Goal: Task Accomplishment & Management: Complete application form

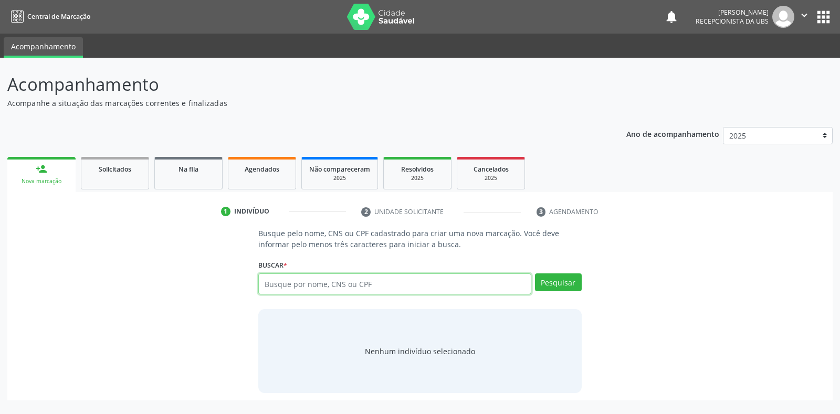
click at [347, 279] on input "text" at bounding box center [394, 283] width 272 height 21
paste input "898006321668976"
type input "898006321668976"
click at [567, 290] on button "Pesquisar" at bounding box center [558, 282] width 47 height 18
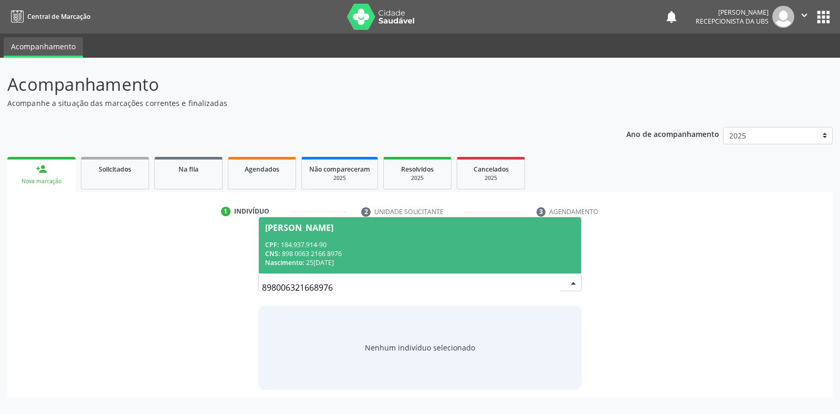
click at [304, 248] on div "CPF: 184.937.914-90" at bounding box center [419, 244] width 309 height 9
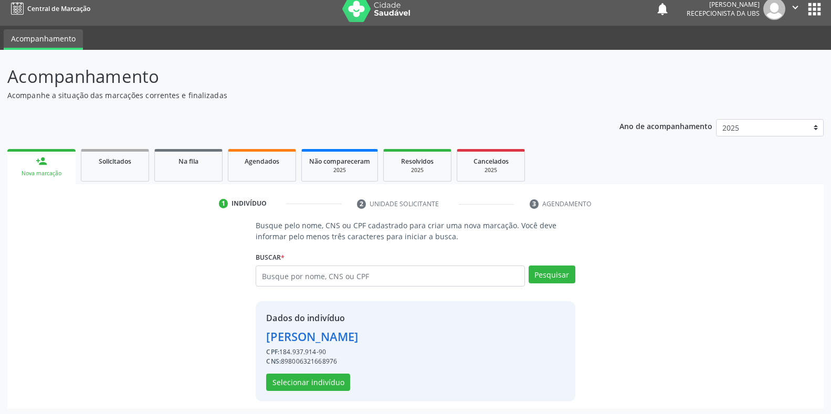
scroll to position [10, 0]
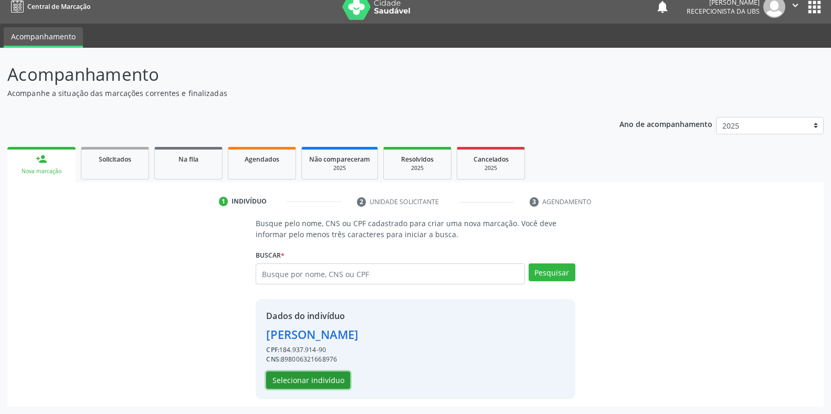
click at [309, 377] on button "Selecionar indivíduo" at bounding box center [308, 381] width 84 height 18
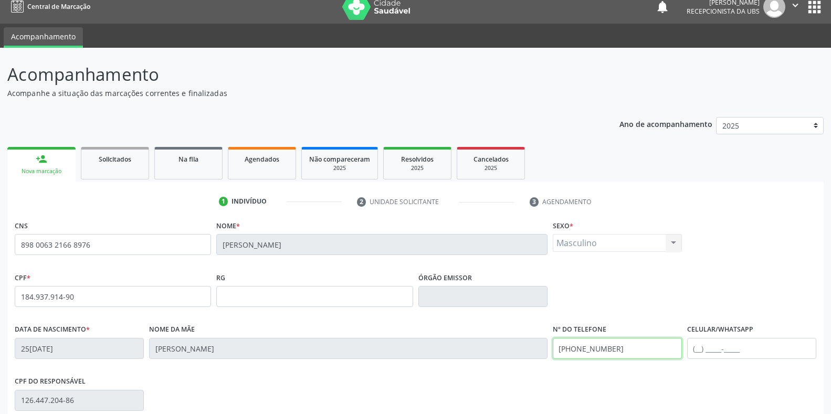
drag, startPoint x: 650, startPoint y: 347, endPoint x: 508, endPoint y: 353, distance: 141.8
click at [508, 353] on div "Data de nascimento * 25[DATE] Nome da mãe [PERSON_NAME] Nº do Telefone [PHONE_N…" at bounding box center [415, 348] width 807 height 52
drag, startPoint x: 652, startPoint y: 353, endPoint x: 537, endPoint y: 357, distance: 114.5
click at [537, 357] on div "Data de nascimento * 2[DATE] Nome da mãe [PERSON_NAME] Nº do Telefone [PHONE_NU…" at bounding box center [415, 348] width 807 height 52
type input "[PHONE_NUMBER]"
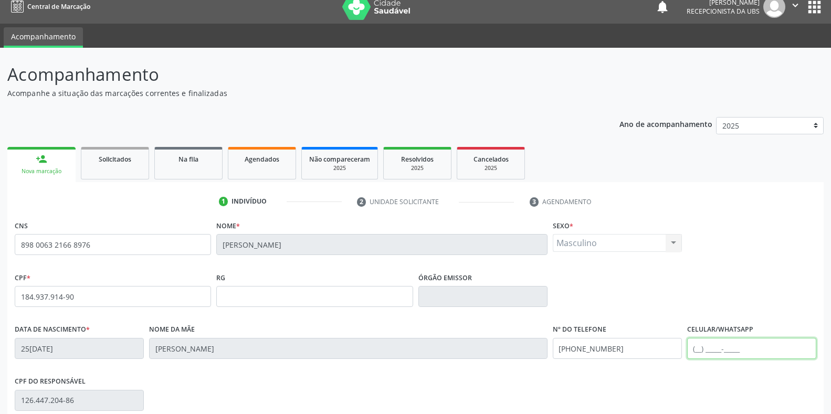
click at [755, 350] on input "text" at bounding box center [751, 348] width 129 height 21
paste input "[PHONE_NUMBER]"
type input "[PHONE_NUMBER]"
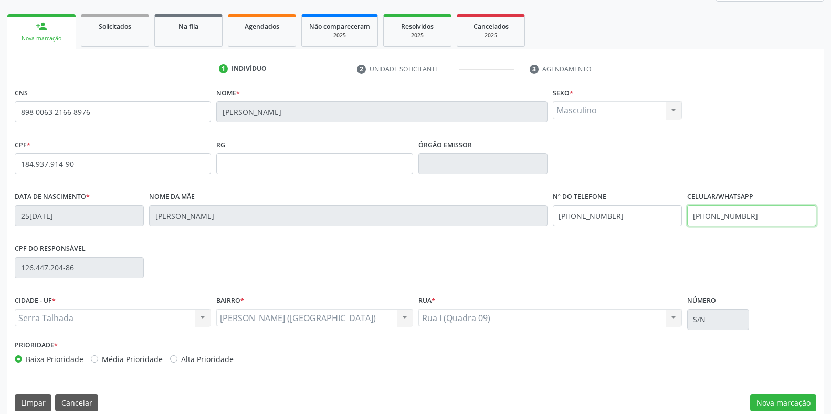
scroll to position [155, 0]
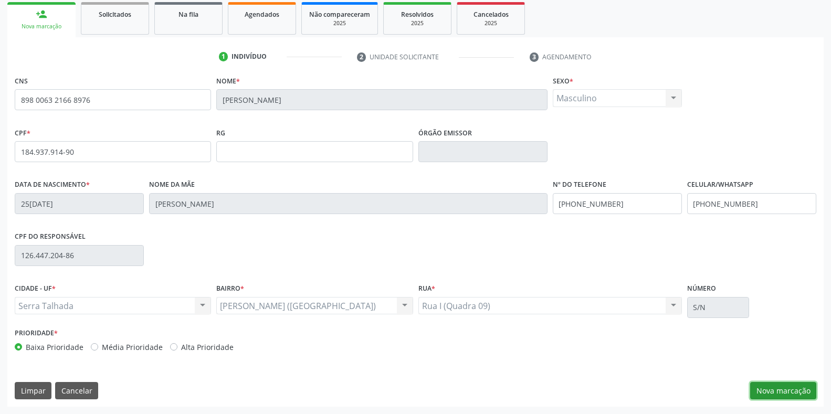
click at [809, 389] on button "Nova marcação" at bounding box center [783, 391] width 66 height 18
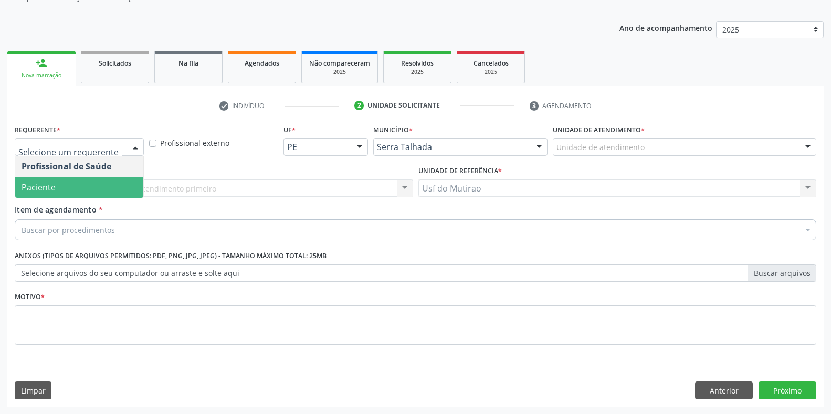
click at [47, 195] on span "Paciente" at bounding box center [79, 187] width 128 height 21
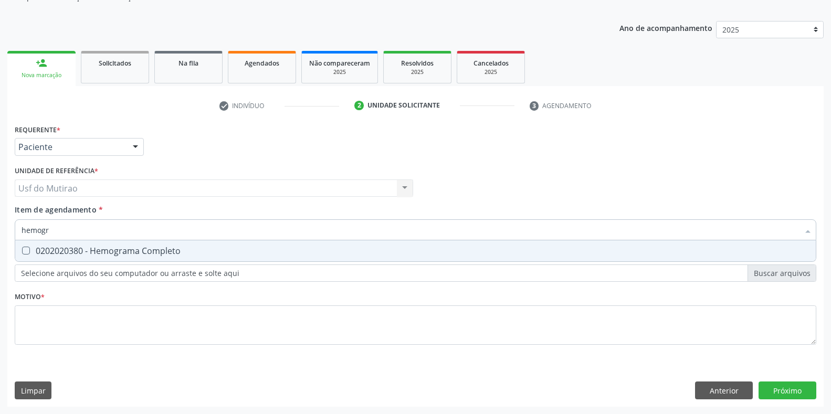
type input "hemogra"
click at [92, 247] on div "0202020380 - Hemograma Completo" at bounding box center [416, 251] width 788 height 8
checkbox Completo "true"
drag, startPoint x: 125, startPoint y: 231, endPoint x: 0, endPoint y: 232, distance: 125.4
click at [0, 232] on div "Acompanhamento Acompanhe a situação das marcações correntes e finalizadas Relat…" at bounding box center [415, 183] width 831 height 462
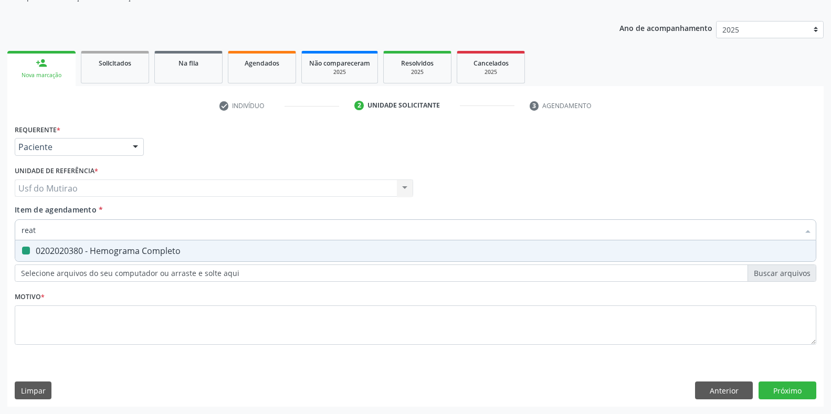
type input "reati"
checkbox Completo "false"
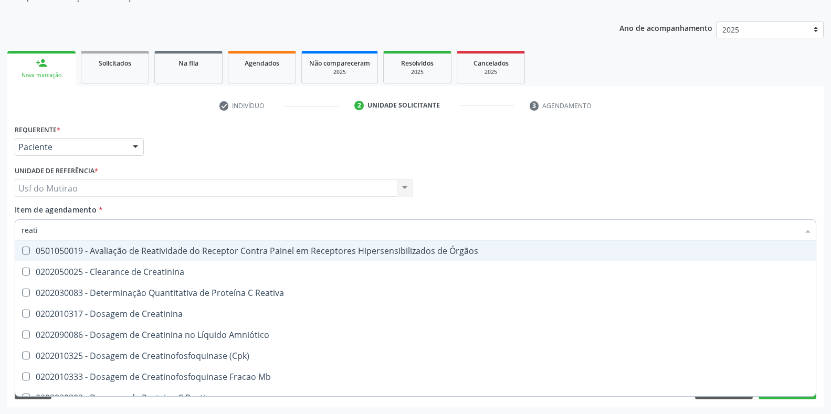
type input "reativ"
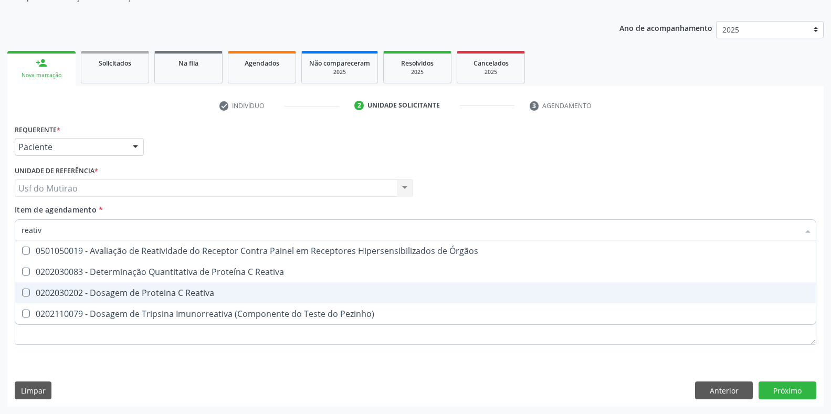
click at [152, 291] on div "0202030202 - Dosagem de Proteina C Reativa" at bounding box center [416, 293] width 788 height 8
checkbox Reativa "true"
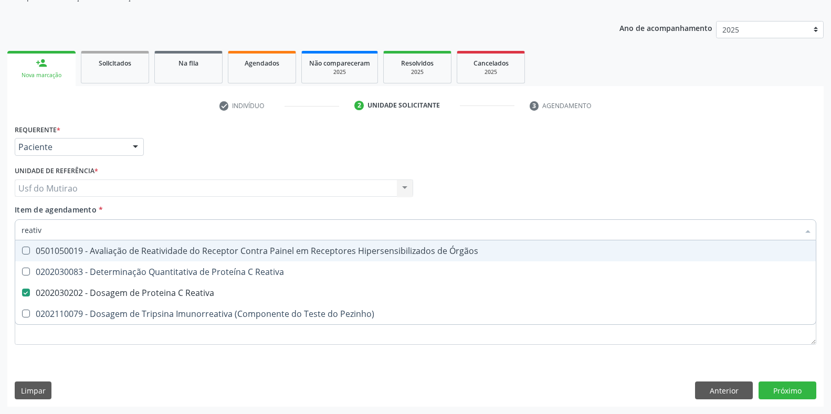
drag, startPoint x: 151, startPoint y: 231, endPoint x: 0, endPoint y: 230, distance: 150.6
click at [0, 230] on div "Acompanhamento Acompanhe a situação das marcações correntes e finalizadas Relat…" at bounding box center [415, 183] width 831 height 462
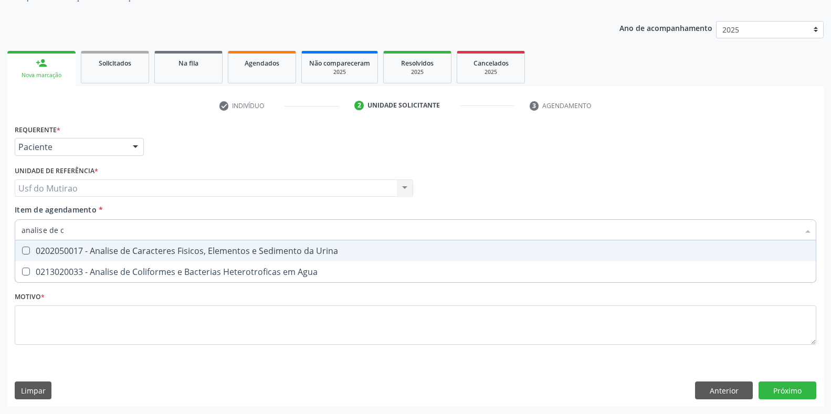
type input "analise de ca"
click at [163, 250] on div "0202050017 - Analise de Caracteres Fisicos, Elementos e Sedimento da Urina" at bounding box center [416, 251] width 788 height 8
checkbox Urina "true"
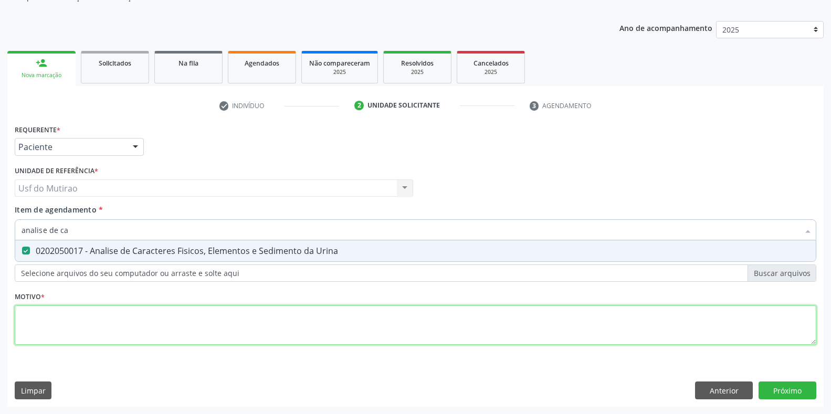
click at [159, 328] on div "Requerente * Paciente Profissional de Saúde Paciente Nenhum resultado encontrad…" at bounding box center [415, 241] width 801 height 238
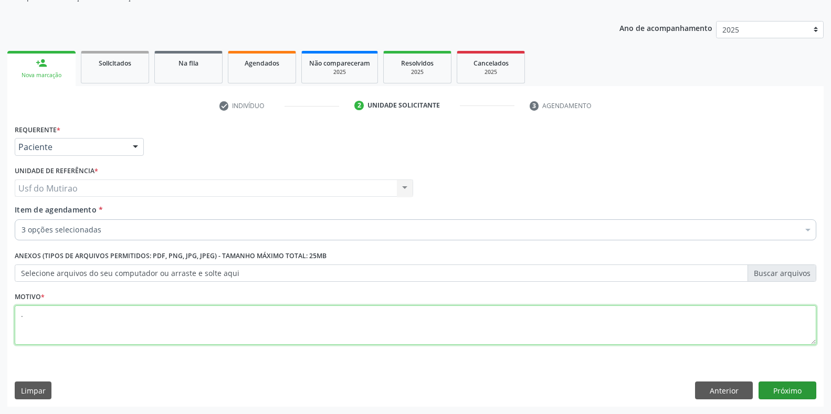
type textarea "."
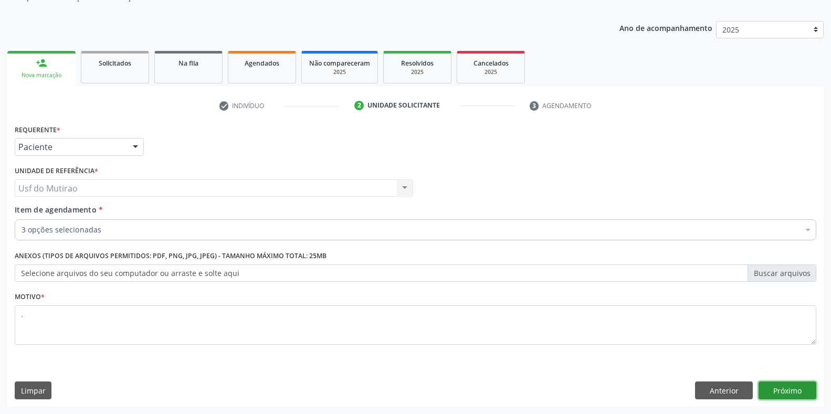
click at [797, 388] on button "Próximo" at bounding box center [787, 391] width 58 height 18
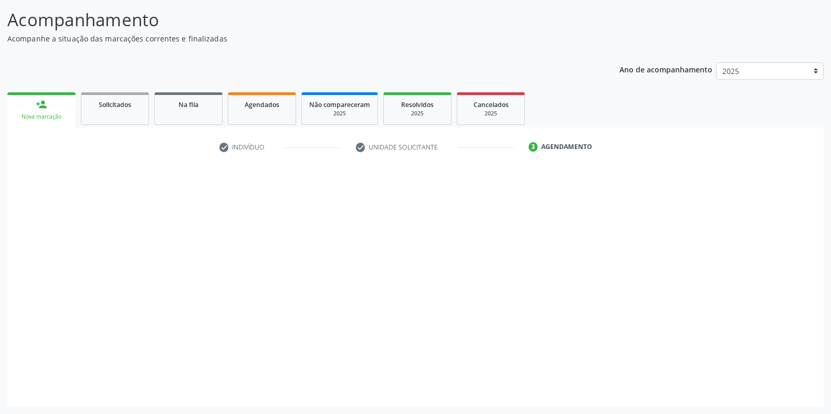
scroll to position [65, 0]
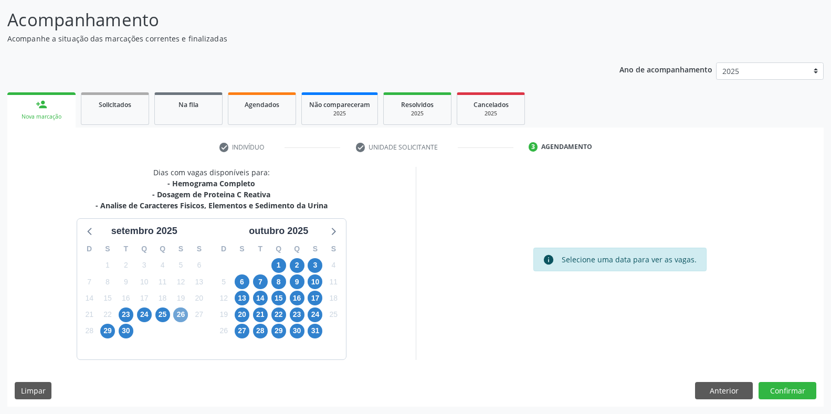
click at [185, 315] on span "26" at bounding box center [180, 315] width 15 height 15
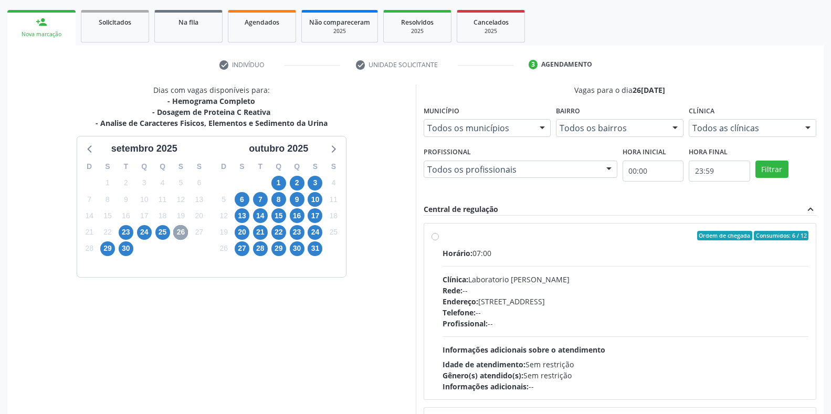
scroll to position [170, 0]
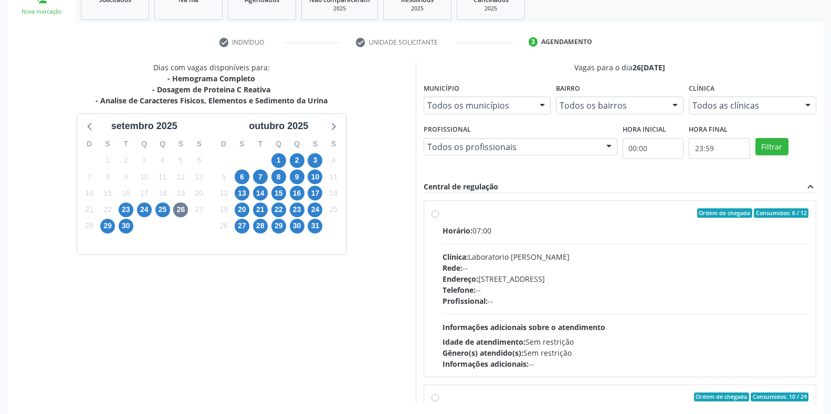
click at [463, 247] on div "Horário: 07:00 Clínica: Laboratorio [PERSON_NAME]: -- Endereço: [STREET_ADDRESS…" at bounding box center [625, 297] width 366 height 144
click at [439, 218] on input "Ordem de chegada Consumidos: 6 / 12 Horário: 07:00 Clínica: Laboratorio [PERSON…" at bounding box center [434, 212] width 7 height 9
radio input "true"
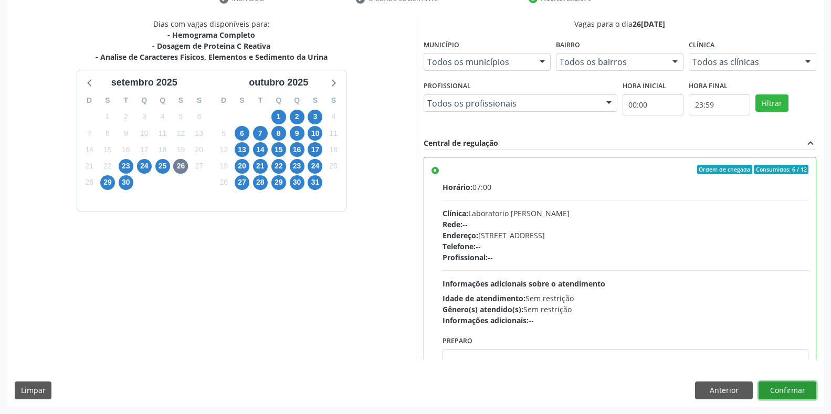
click at [785, 386] on button "Confirmar" at bounding box center [787, 391] width 58 height 18
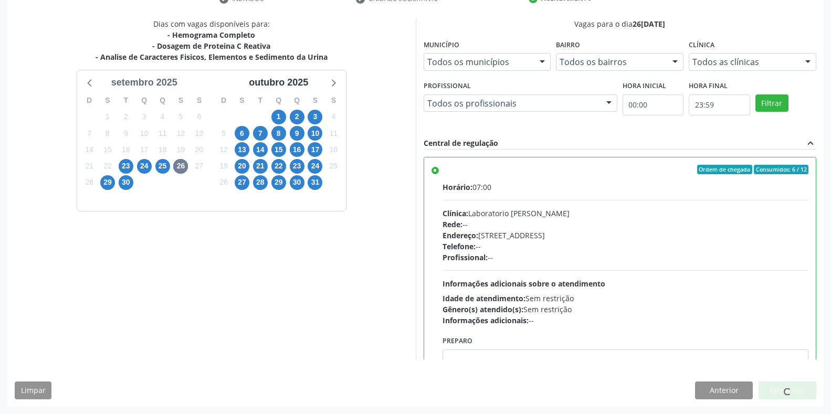
scroll to position [0, 0]
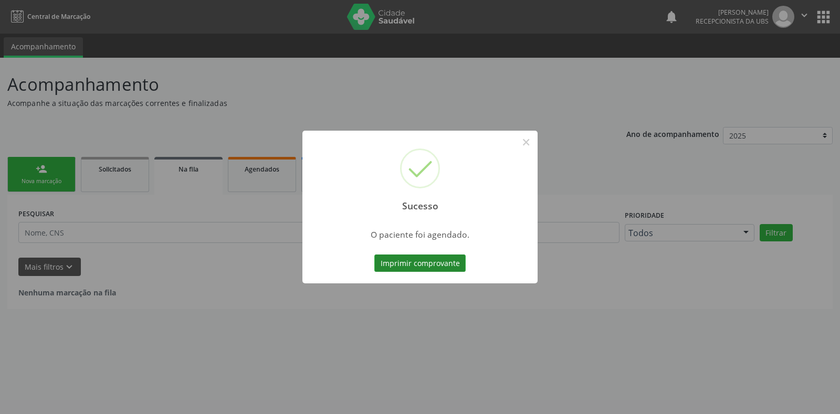
click at [425, 267] on button "Imprimir comprovante" at bounding box center [419, 264] width 91 height 18
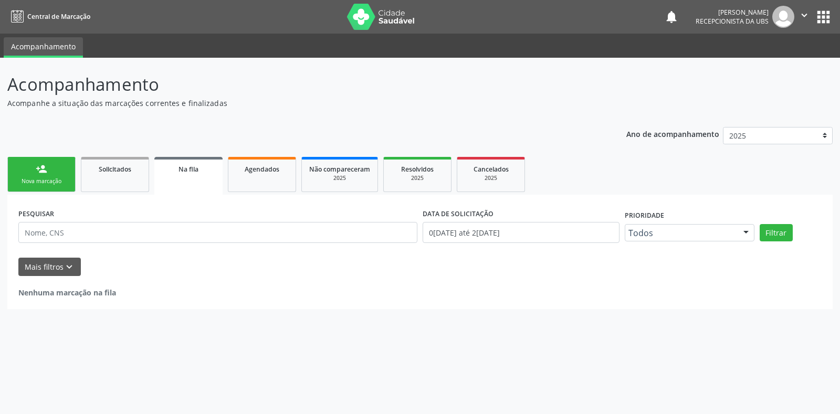
click at [41, 173] on div "person_add" at bounding box center [42, 169] width 12 height 12
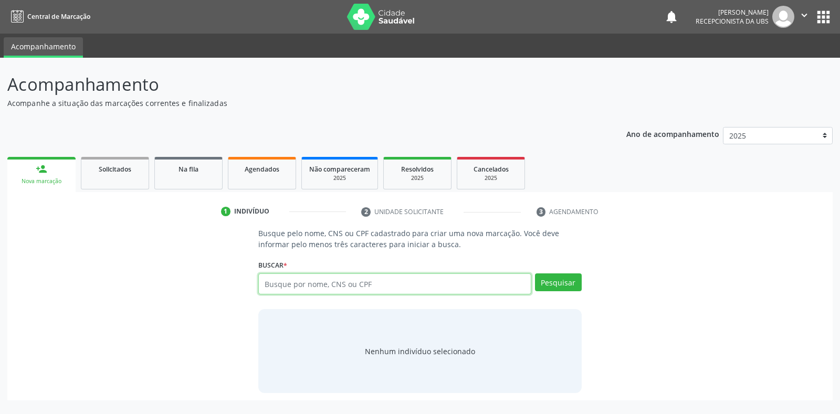
click at [397, 278] on input "text" at bounding box center [394, 283] width 272 height 21
paste input "898006321668976"
type input "898006321668976"
click at [560, 286] on button "Pesquisar" at bounding box center [558, 282] width 47 height 18
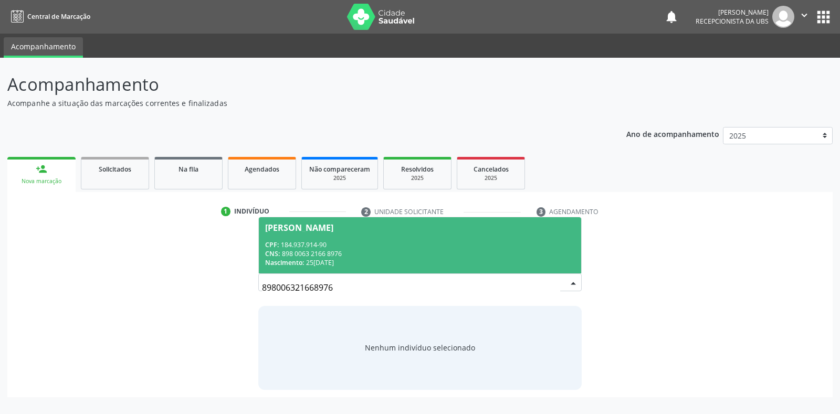
click at [444, 258] on div "CNS: 898 0063 2166 8976" at bounding box center [419, 253] width 309 height 9
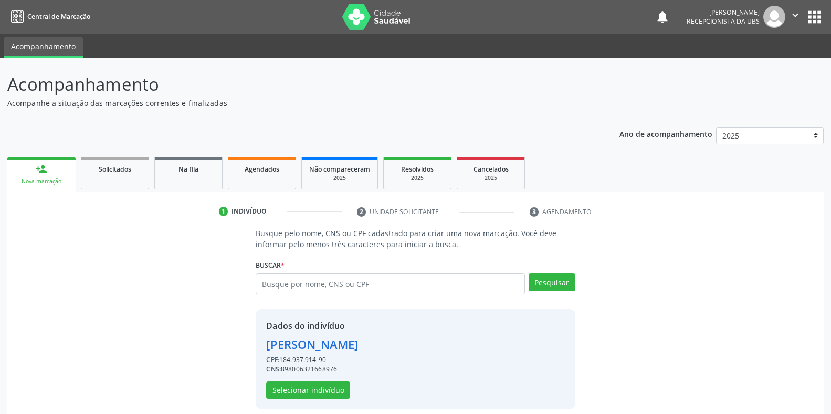
scroll to position [10, 0]
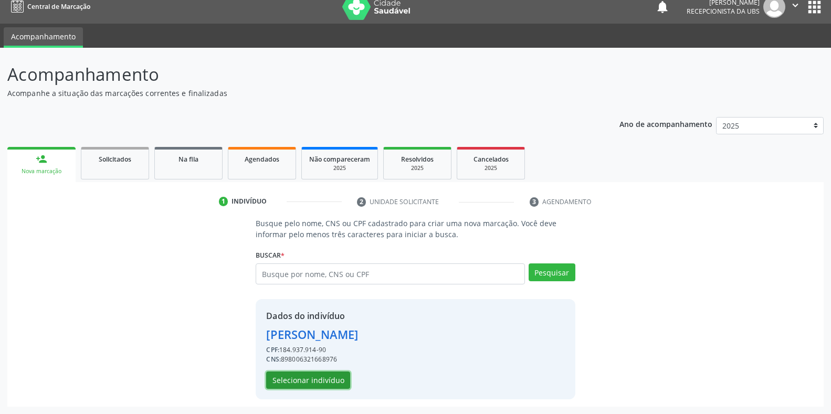
click at [314, 380] on button "Selecionar indivíduo" at bounding box center [308, 381] width 84 height 18
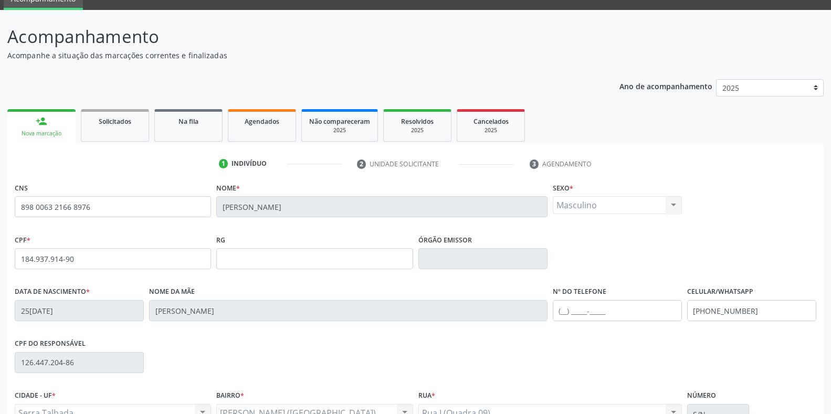
scroll to position [155, 0]
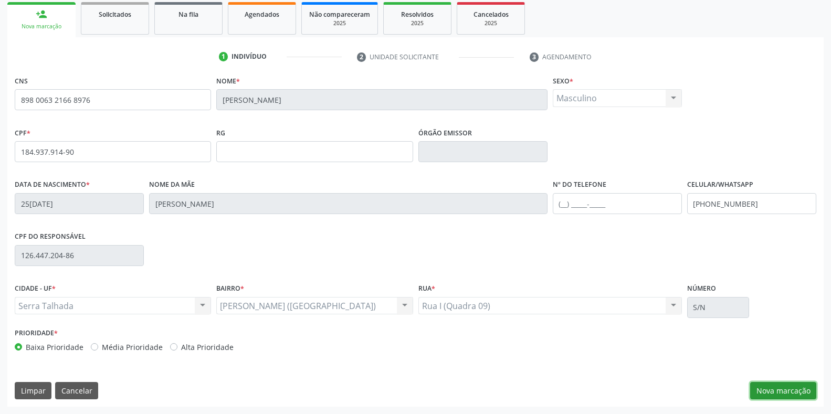
click at [763, 397] on button "Nova marcação" at bounding box center [783, 391] width 66 height 18
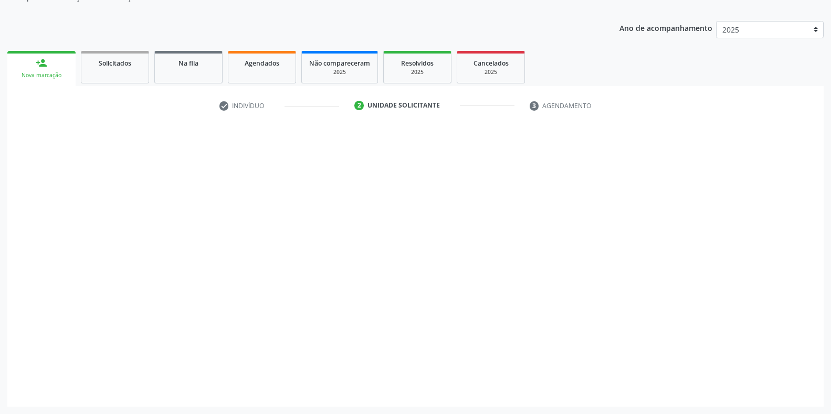
scroll to position [106, 0]
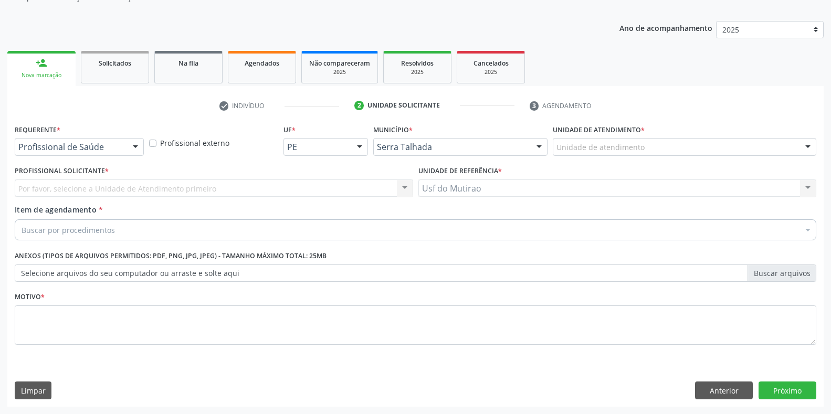
click at [114, 153] on div "Profissional de Saúde" at bounding box center [79, 147] width 129 height 18
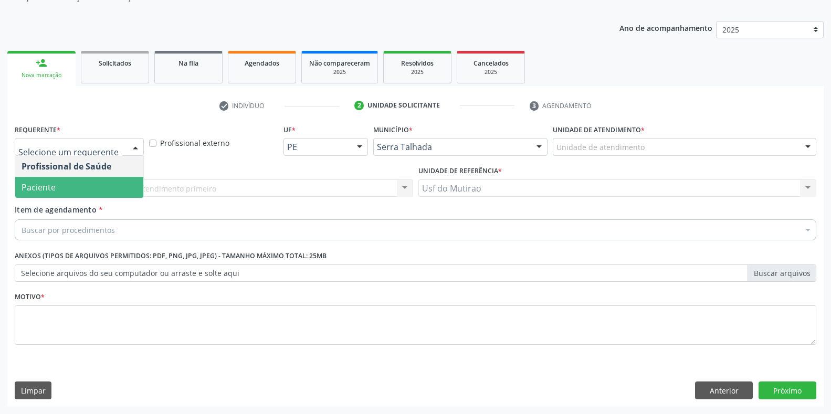
click at [44, 196] on span "Paciente" at bounding box center [79, 187] width 128 height 21
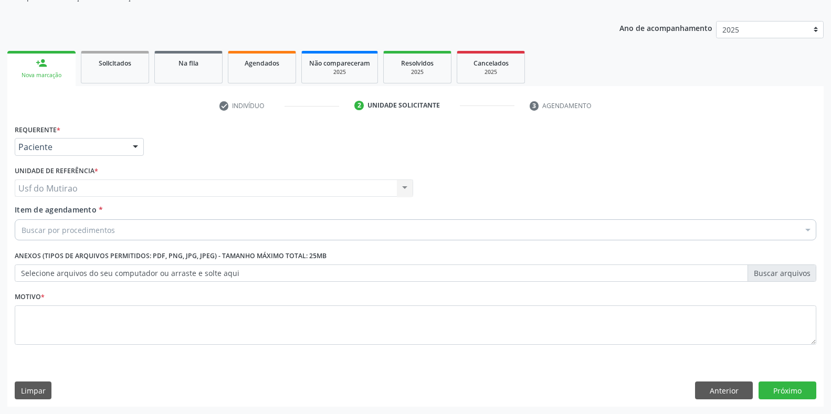
click at [72, 238] on div "Buscar por procedimentos" at bounding box center [415, 229] width 801 height 21
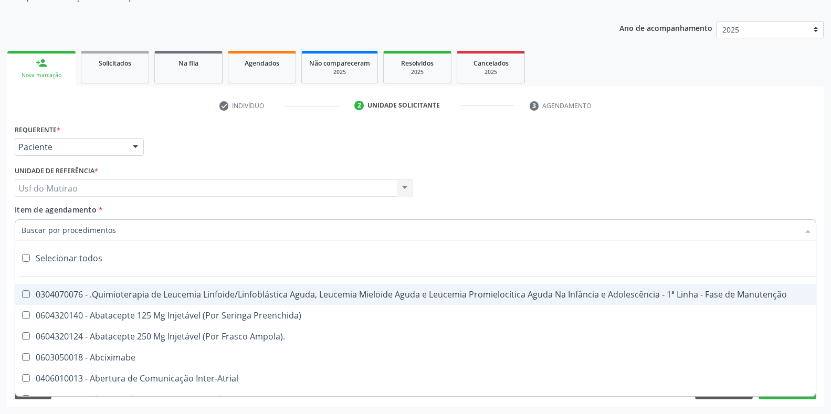
click at [78, 235] on input "Item de agendamento *" at bounding box center [410, 229] width 777 height 21
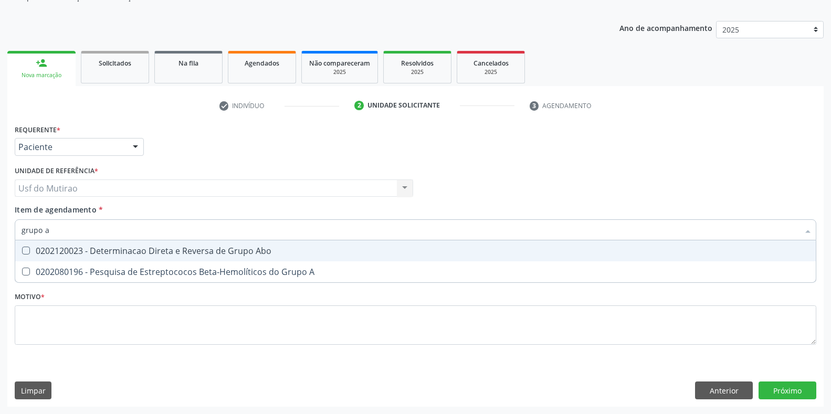
type input "grupo ab"
click at [90, 253] on div "0202120023 - Determinacao Direta e Reversa de Grupo Abo" at bounding box center [416, 251] width 788 height 8
checkbox Abo "true"
drag, startPoint x: 107, startPoint y: 232, endPoint x: 9, endPoint y: 235, distance: 98.2
click at [9, 235] on div "Requerente * Paciente Profissional de Saúde Paciente Nenhum resultado encontrad…" at bounding box center [415, 264] width 816 height 285
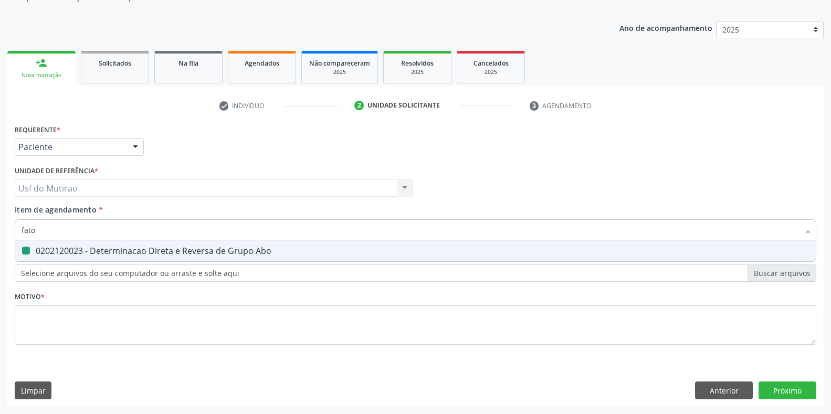
type input "fator"
checkbox Abo "false"
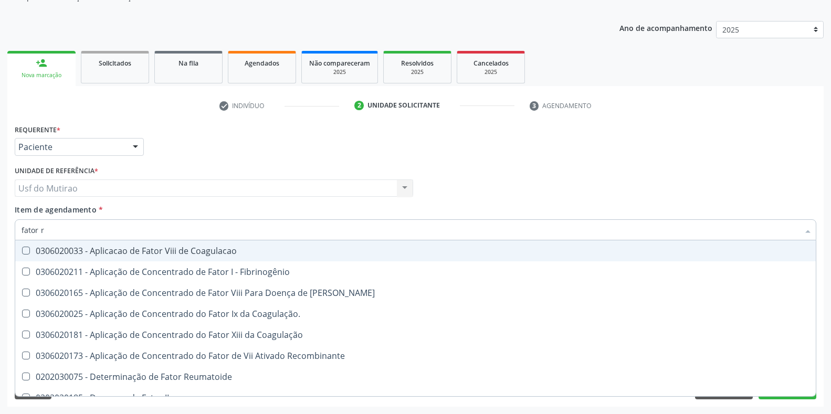
type input "fator rh"
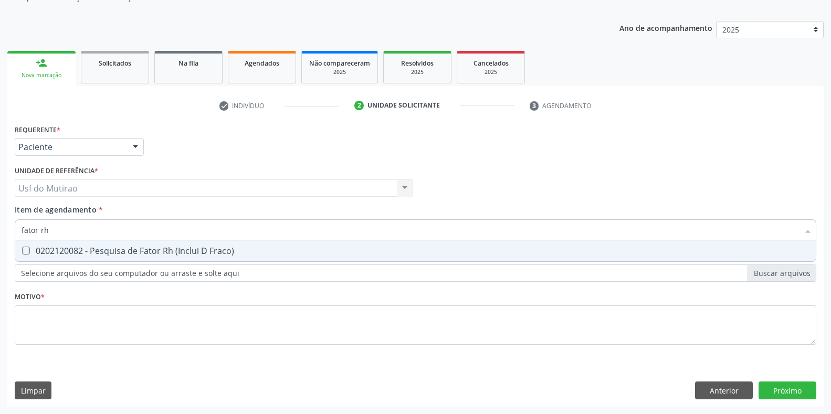
click at [51, 253] on div "0202120082 - Pesquisa de Fator Rh (Inclui D Fraco)" at bounding box center [416, 251] width 788 height 8
checkbox Fraco\) "true"
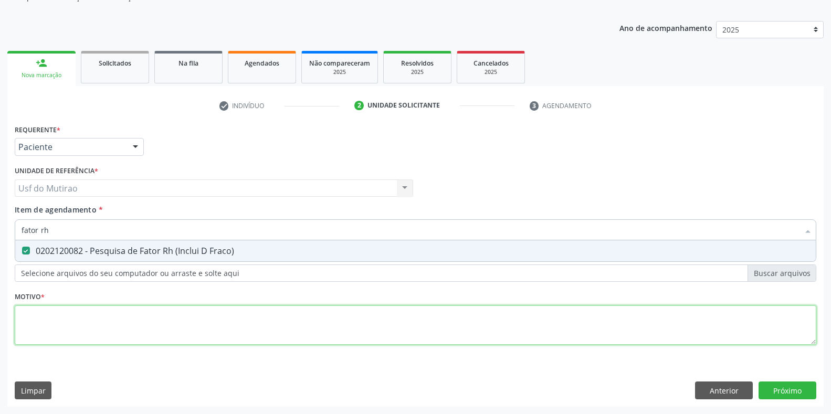
click at [56, 335] on div "Requerente * Paciente Profissional de Saúde Paciente Nenhum resultado encontrad…" at bounding box center [415, 241] width 801 height 238
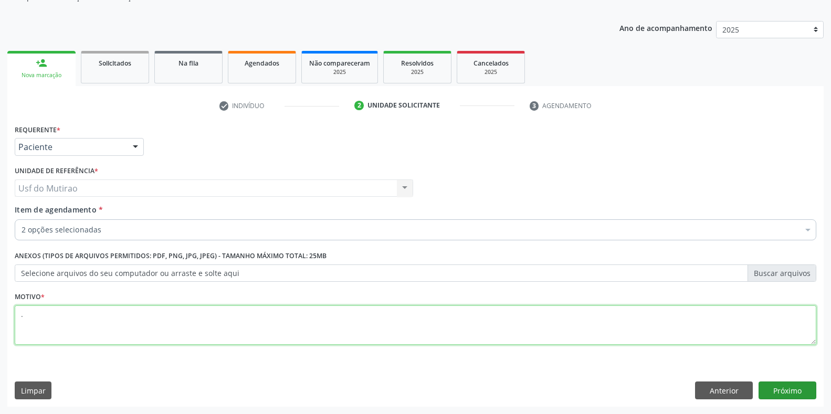
type textarea "."
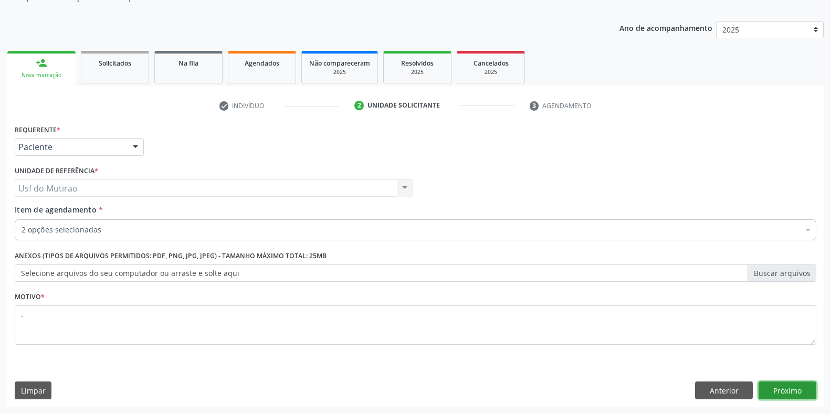
click at [809, 387] on button "Próximo" at bounding box center [787, 391] width 58 height 18
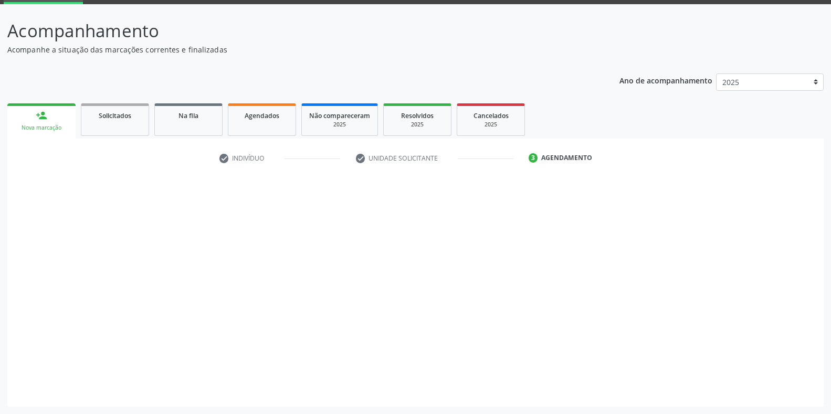
scroll to position [54, 0]
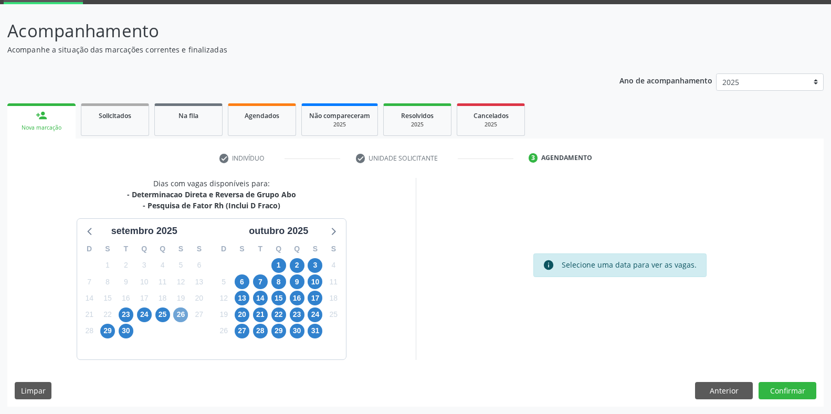
click at [178, 314] on span "26" at bounding box center [180, 315] width 15 height 15
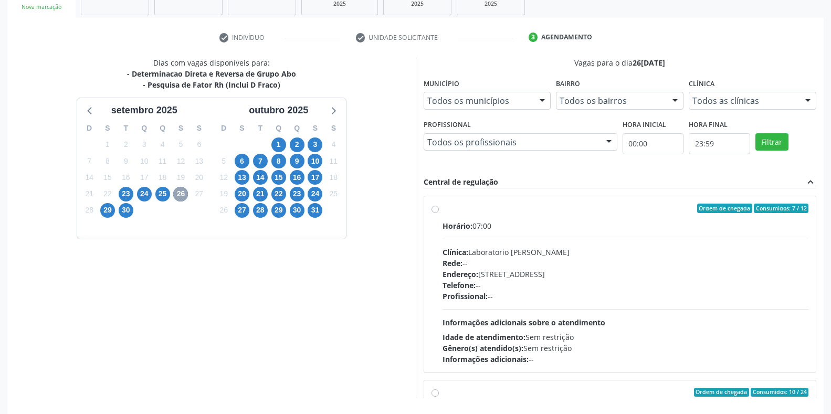
scroll to position [211, 0]
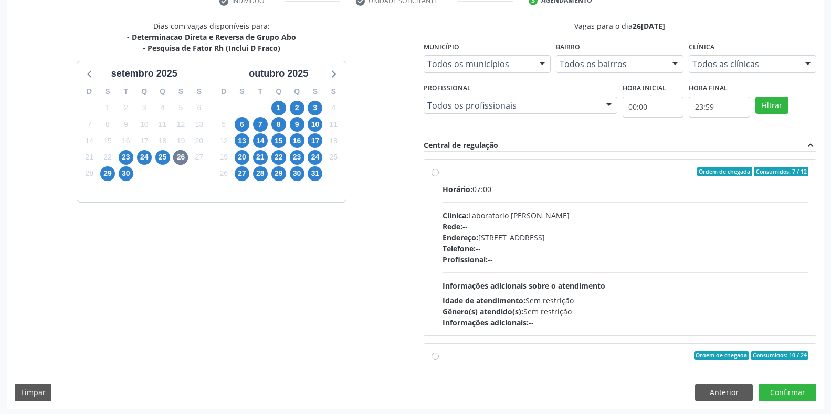
click at [476, 221] on div "Rede: --" at bounding box center [625, 226] width 366 height 11
click at [439, 176] on input "Ordem de chegada Consumidos: 7 / 12 Horário: 07:00 Clínica: Laboratorio [PERSON…" at bounding box center [434, 171] width 7 height 9
radio input "true"
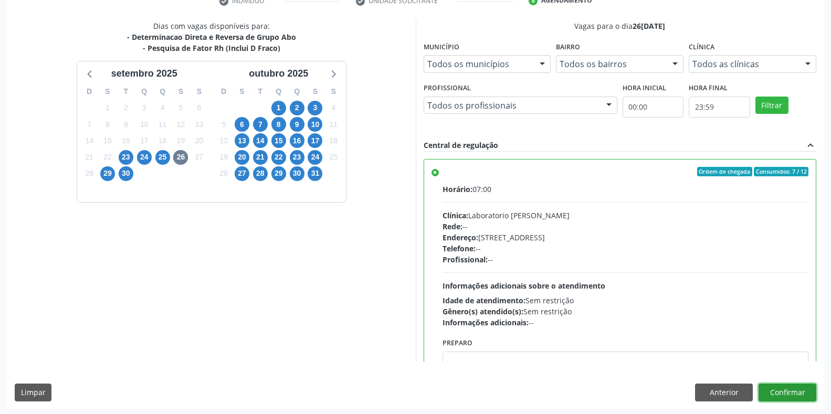
click at [791, 387] on button "Confirmar" at bounding box center [787, 393] width 58 height 18
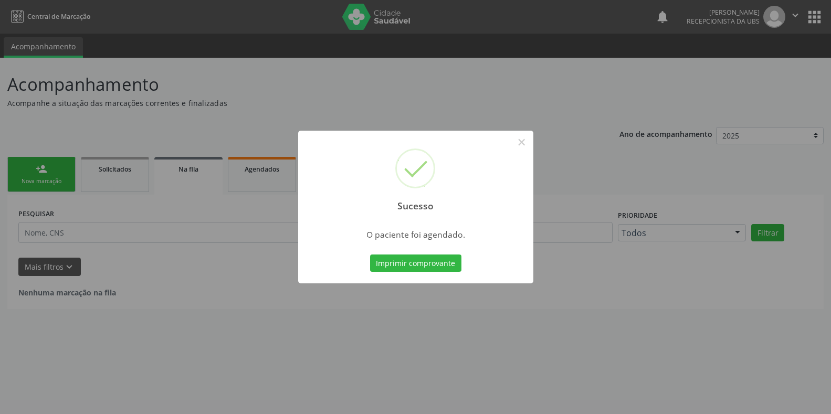
scroll to position [0, 0]
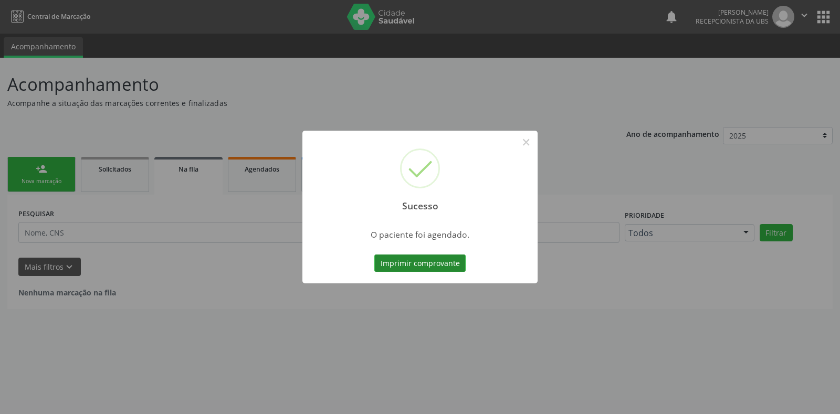
click at [416, 268] on button "Imprimir comprovante" at bounding box center [419, 264] width 91 height 18
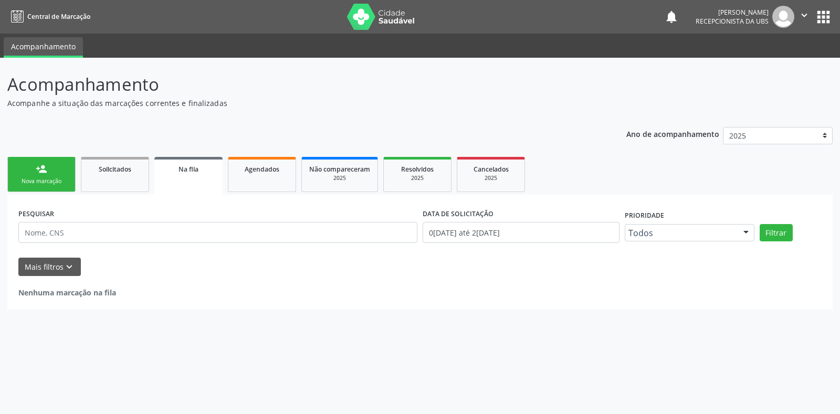
click at [38, 181] on div "Nova marcação" at bounding box center [41, 181] width 52 height 8
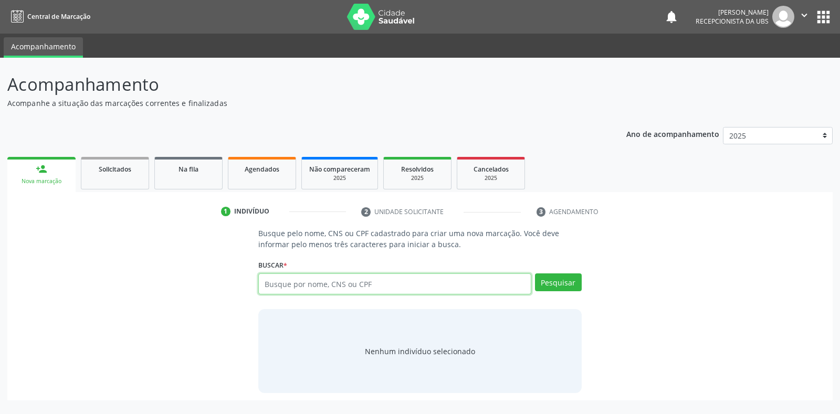
click at [394, 290] on input "text" at bounding box center [394, 283] width 272 height 21
paste input "898006386806443"
type input "898006386806443"
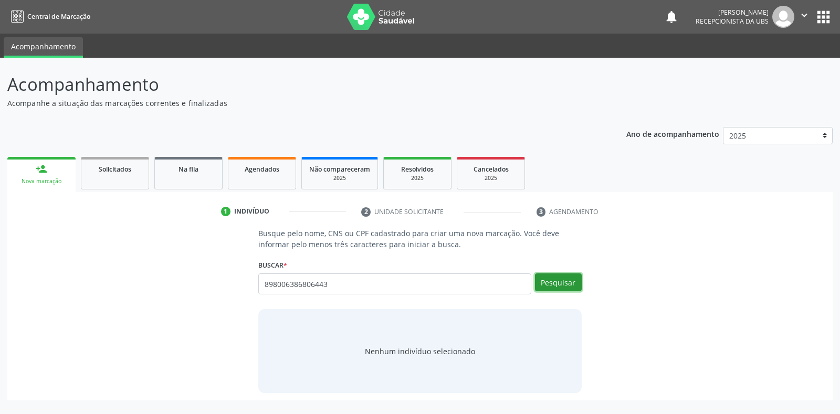
click at [577, 281] on button "Pesquisar" at bounding box center [558, 282] width 47 height 18
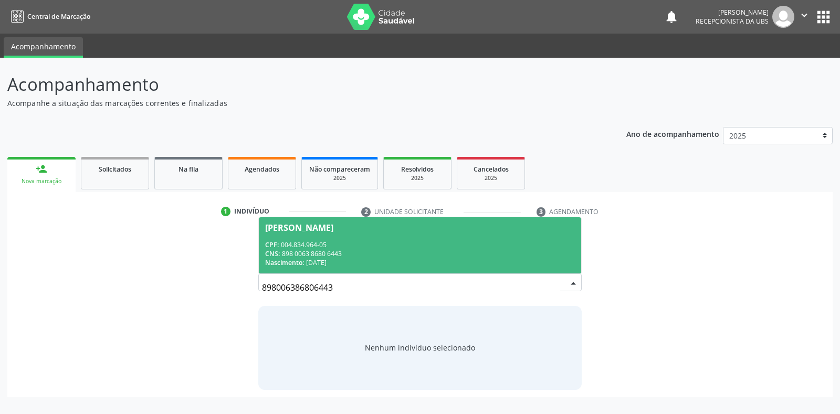
click at [320, 245] on div "CPF: 004.834.964-05" at bounding box center [419, 244] width 309 height 9
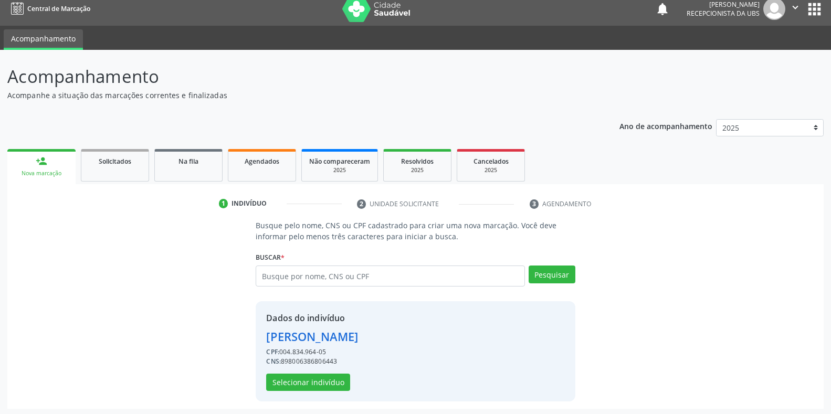
scroll to position [10, 0]
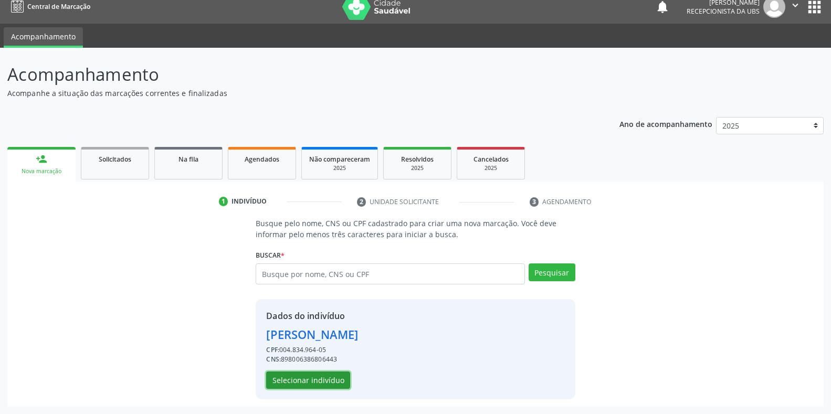
click at [292, 383] on button "Selecionar indivíduo" at bounding box center [308, 381] width 84 height 18
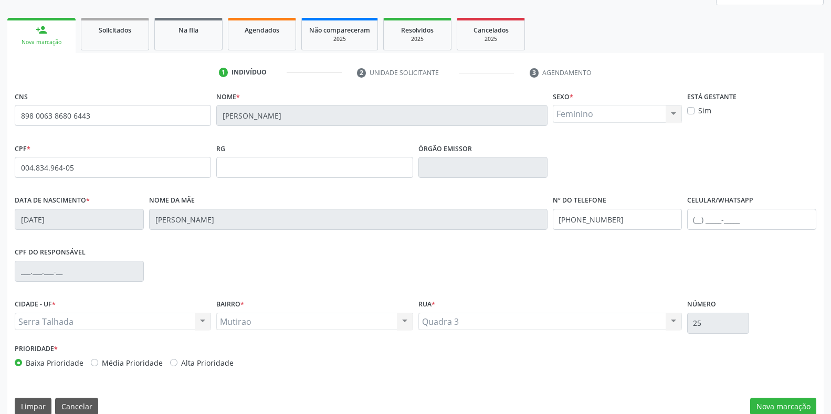
scroll to position [155, 0]
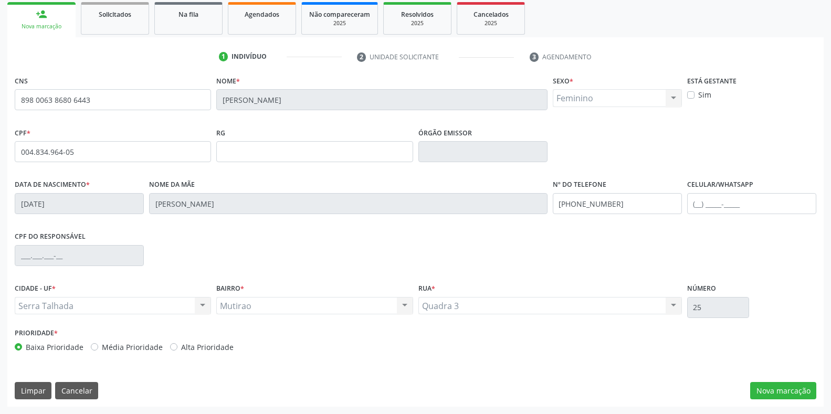
click at [768, 405] on div "CNS 898 0063 8680 6443 [GEOGRAPHIC_DATA] * [PERSON_NAME] * Feminino Masculino F…" at bounding box center [415, 240] width 816 height 334
click at [771, 396] on button "Nova marcação" at bounding box center [783, 391] width 66 height 18
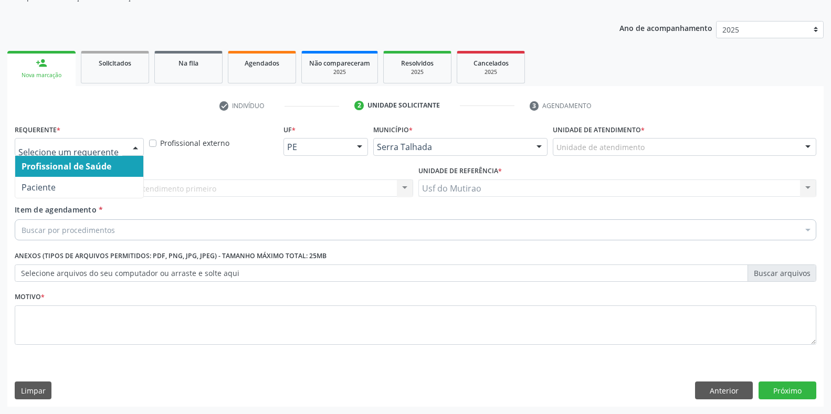
click at [117, 153] on div at bounding box center [79, 147] width 129 height 18
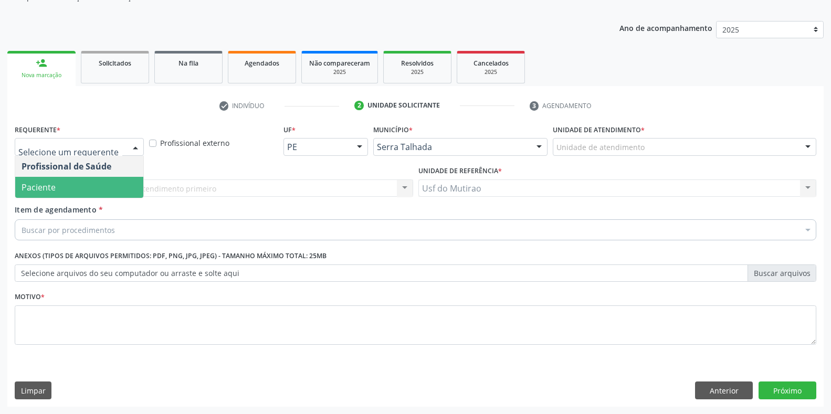
click at [37, 187] on span "Paciente" at bounding box center [39, 188] width 34 height 12
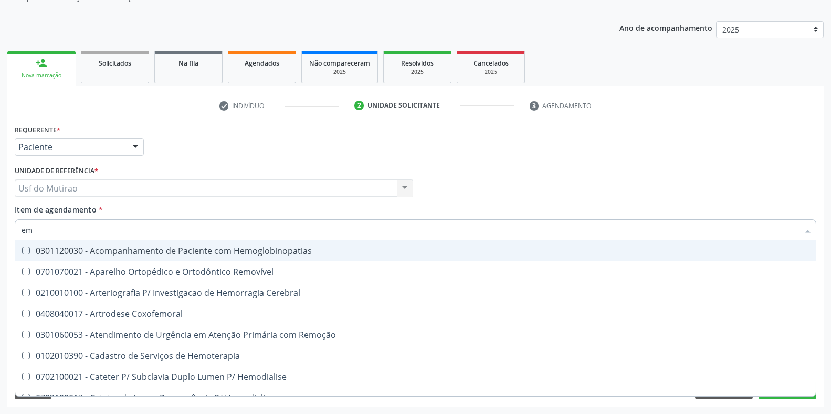
type input "e"
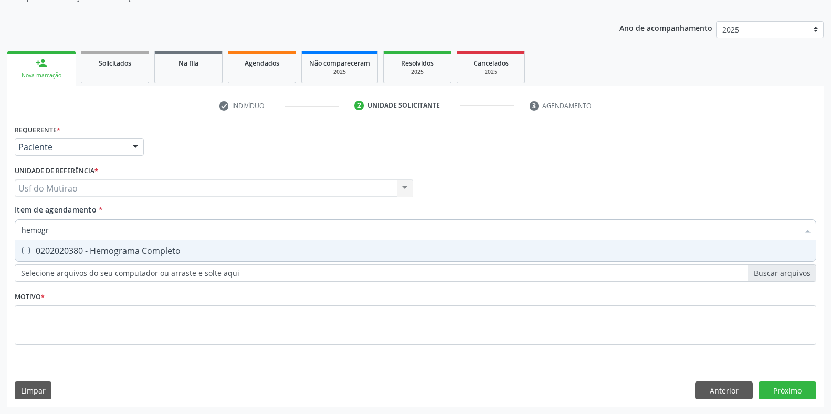
type input "hemogra"
drag, startPoint x: 54, startPoint y: 248, endPoint x: 60, endPoint y: 233, distance: 16.3
click at [55, 248] on div "0202020380 - Hemograma Completo" at bounding box center [416, 251] width 788 height 8
checkbox Completo "true"
drag, startPoint x: 60, startPoint y: 232, endPoint x: 2, endPoint y: 231, distance: 57.7
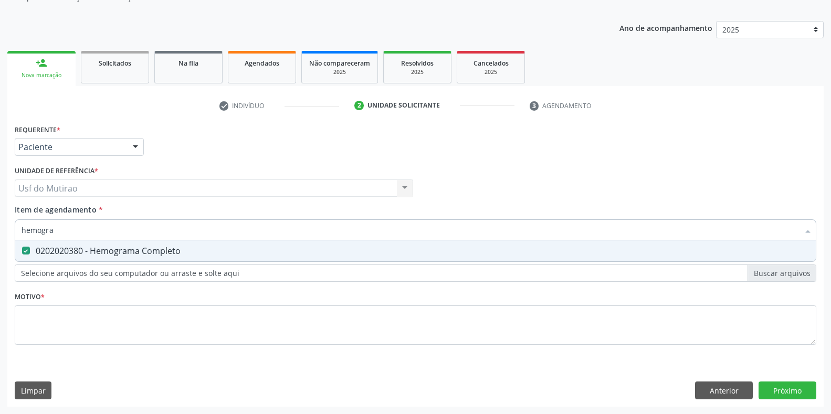
click at [2, 231] on div "Acompanhamento Acompanhe a situação das marcações correntes e finalizadas Relat…" at bounding box center [415, 183] width 831 height 462
type input "gru"
checkbox Completo "false"
type input "grupo abo"
click at [56, 247] on div "0202120023 - Determinacao Direta e Reversa de Grupo Abo" at bounding box center [416, 251] width 788 height 8
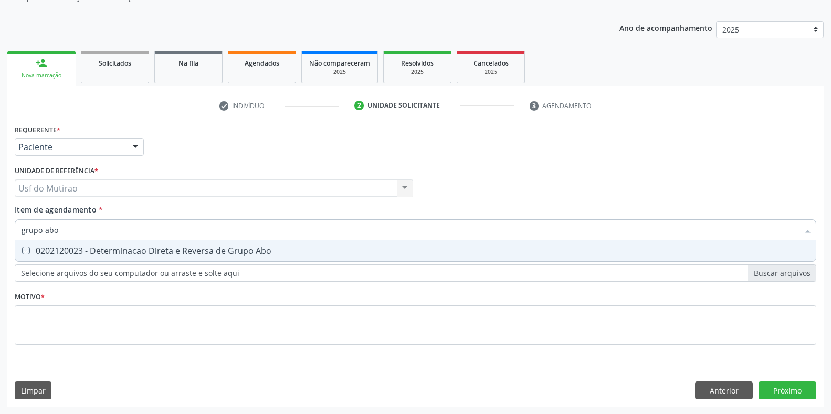
checkbox Abo "true"
drag, startPoint x: 77, startPoint y: 231, endPoint x: 0, endPoint y: 225, distance: 77.4
click at [0, 225] on div "Acompanhamento Acompanhe a situação das marcações correntes e finalizadas Relat…" at bounding box center [415, 183] width 831 height 462
type input "fator"
checkbox Abo "false"
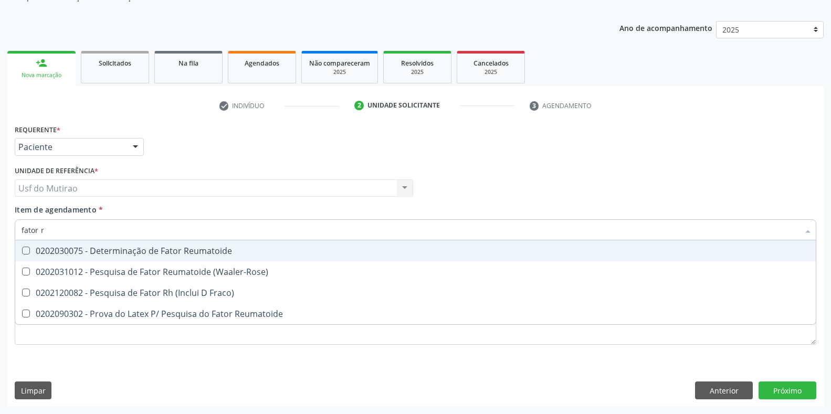
type input "fator rh"
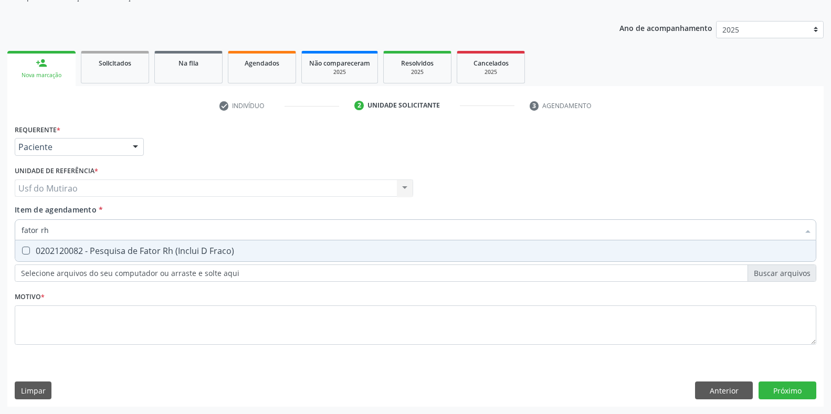
click at [47, 247] on div "0202120082 - Pesquisa de Fator Rh (Inclui D Fraco)" at bounding box center [416, 251] width 788 height 8
checkbox Fraco\) "true"
drag, startPoint x: 86, startPoint y: 231, endPoint x: 0, endPoint y: 225, distance: 86.3
click at [0, 225] on div "Acompanhamento Acompanhe a situação das marcações correntes e finalizadas Relat…" at bounding box center [415, 183] width 831 height 462
type input "c"
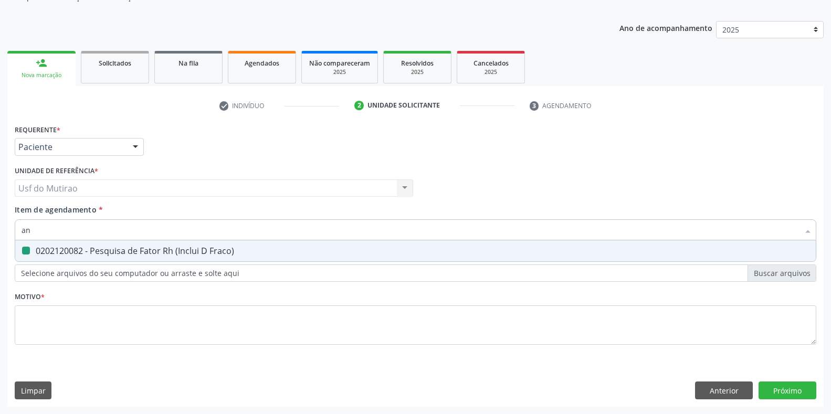
type input "ana"
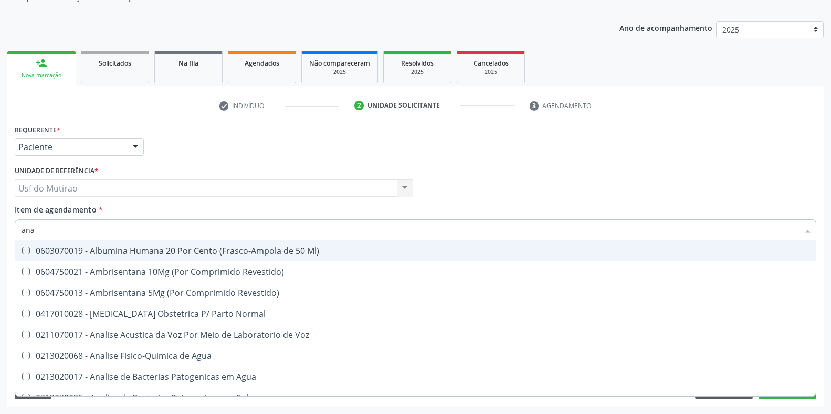
checkbox Ml\) "false"
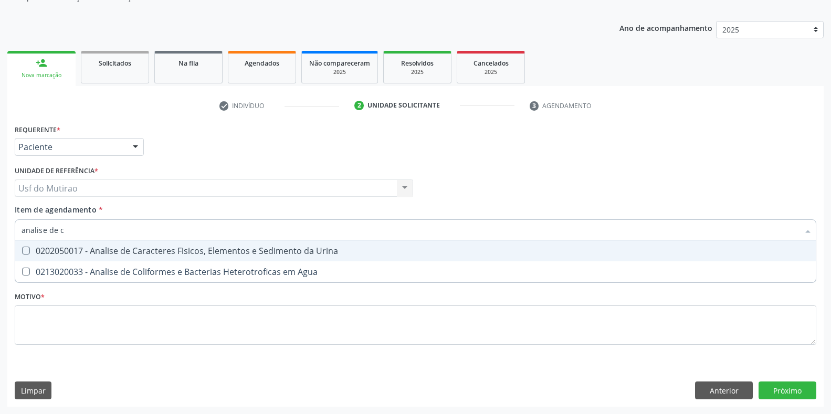
type input "analise de ca"
click at [87, 250] on div "0202050017 - Analise de Caracteres Fisicos, Elementos e Sedimento da Urina" at bounding box center [416, 251] width 788 height 8
checkbox Urina "true"
drag, startPoint x: 86, startPoint y: 236, endPoint x: 0, endPoint y: 232, distance: 85.6
click at [0, 232] on div "Acompanhamento Acompanhe a situação das marcações correntes e finalizadas Relat…" at bounding box center [415, 183] width 831 height 462
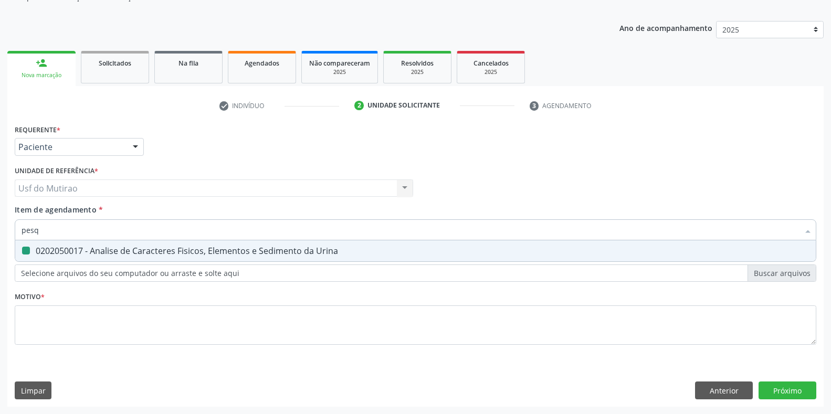
type input "pesqu"
checkbox Urina "false"
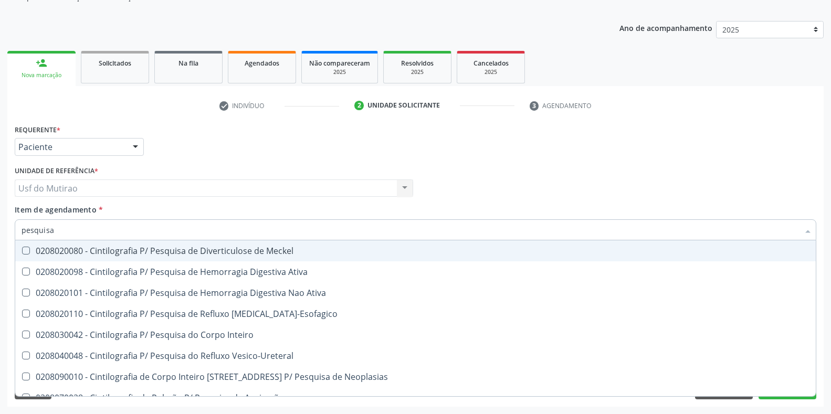
type input "pesquisa d"
checkbox Liquor "true"
checkbox Fraco\) "false"
type input "pesquisa de"
checkbox A "true"
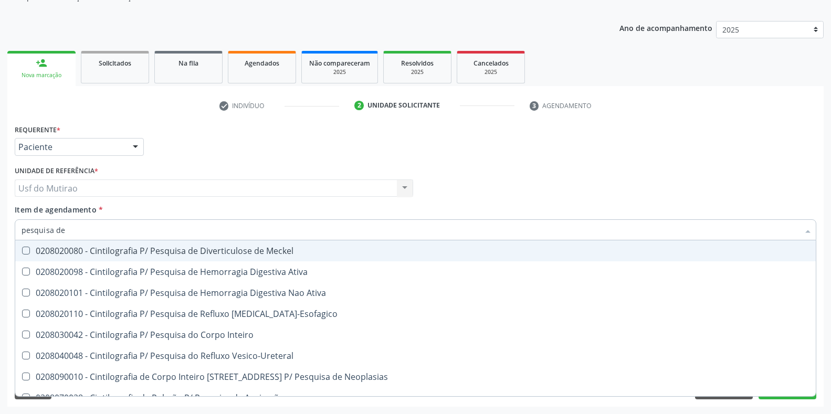
checkbox Fraco\) "false"
type input "pesquisa de c"
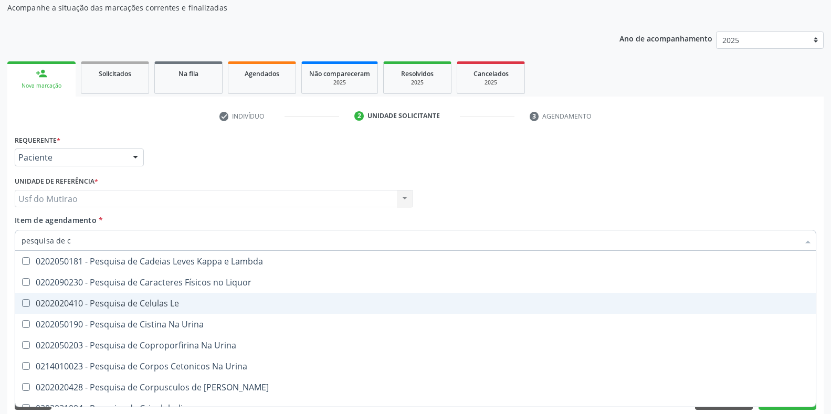
scroll to position [105, 0]
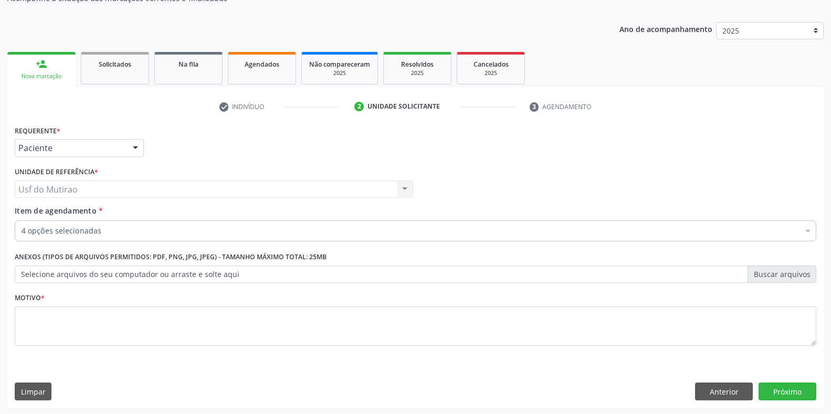
checkbox Completo "true"
checkbox Abo "true"
checkbox Fraco\) "true"
checkbox Urina "true"
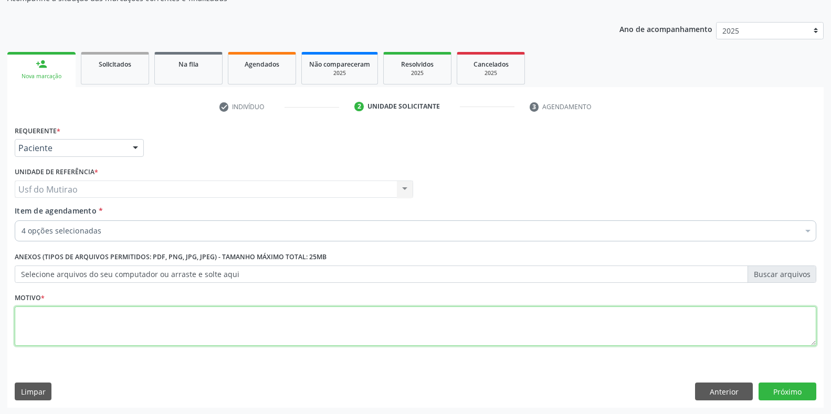
click at [317, 328] on textarea at bounding box center [415, 326] width 801 height 40
type textarea "."
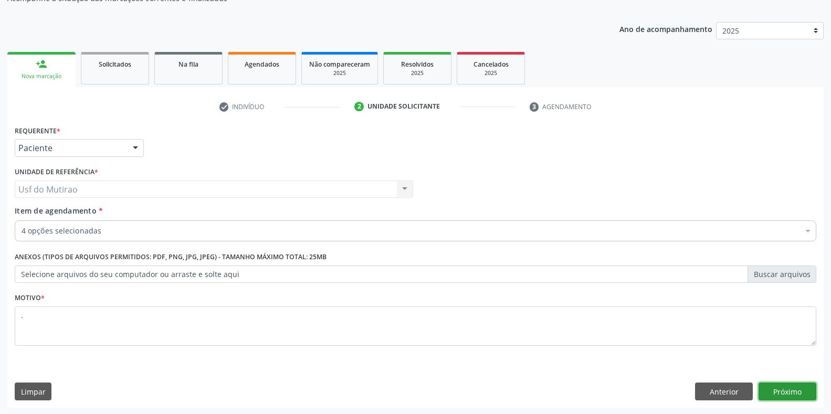
click at [775, 385] on button "Próximo" at bounding box center [787, 392] width 58 height 18
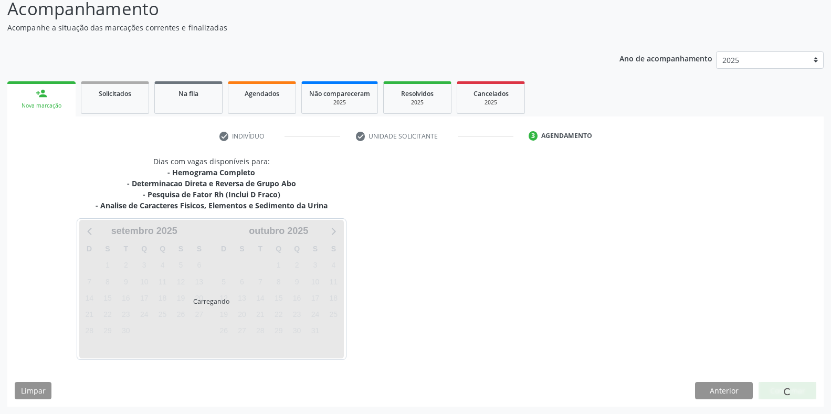
scroll to position [76, 0]
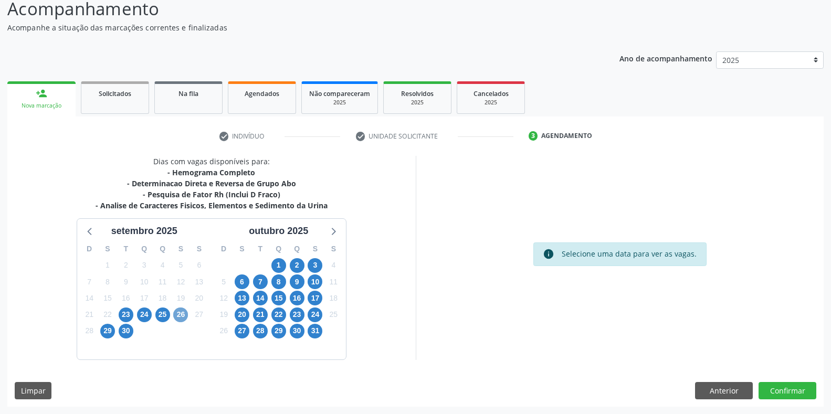
click at [183, 314] on span "26" at bounding box center [180, 315] width 15 height 15
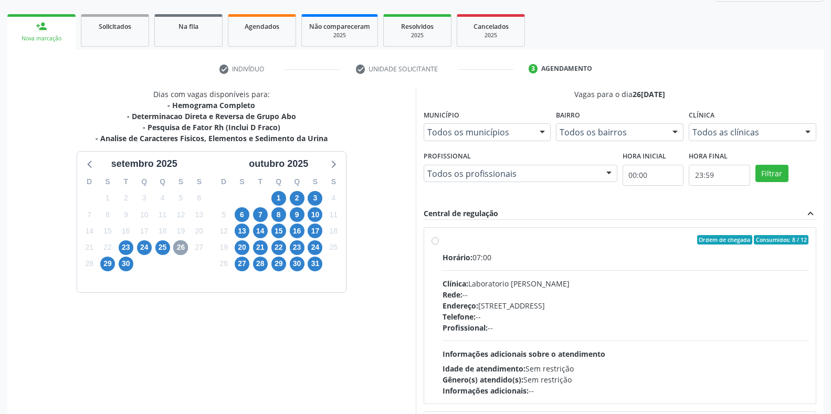
scroll to position [181, 0]
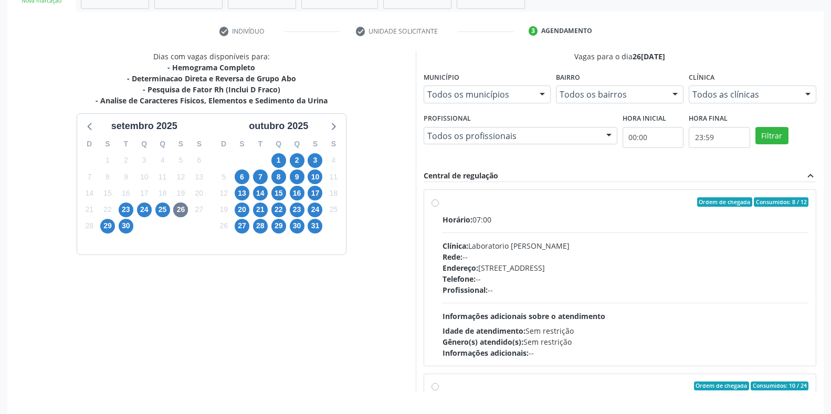
click at [452, 219] on span "Horário:" at bounding box center [457, 220] width 30 height 10
click at [439, 207] on input "Ordem de chegada Consumidos: 8 / 12 Horário: 07:00 Clínica: Laboratorio [PERSON…" at bounding box center [434, 201] width 7 height 9
radio input "true"
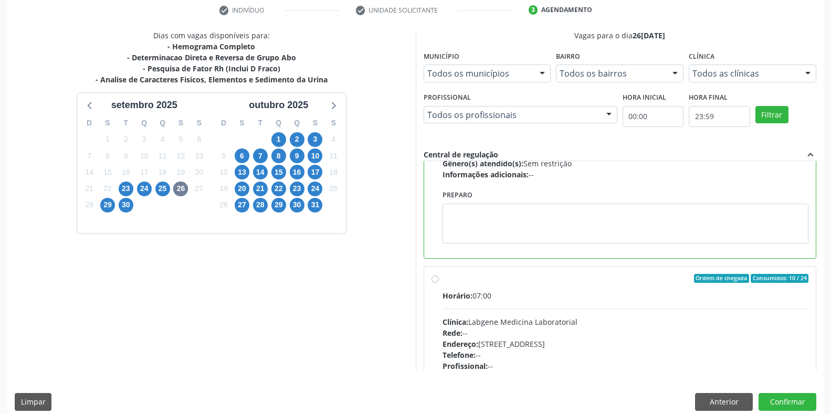
scroll to position [213, 0]
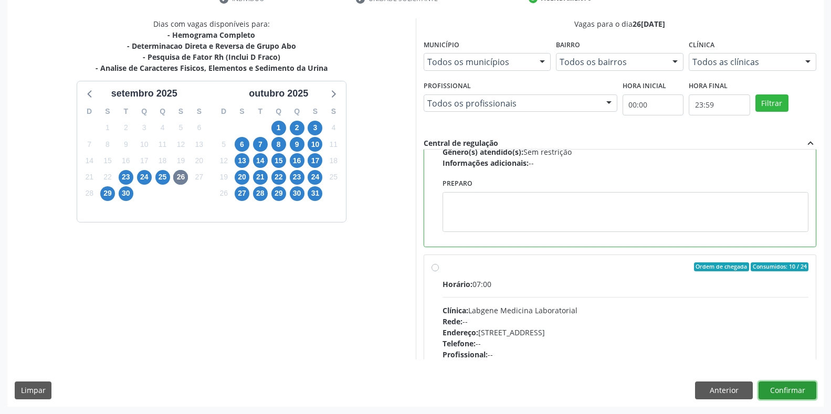
click at [797, 390] on button "Confirmar" at bounding box center [787, 391] width 58 height 18
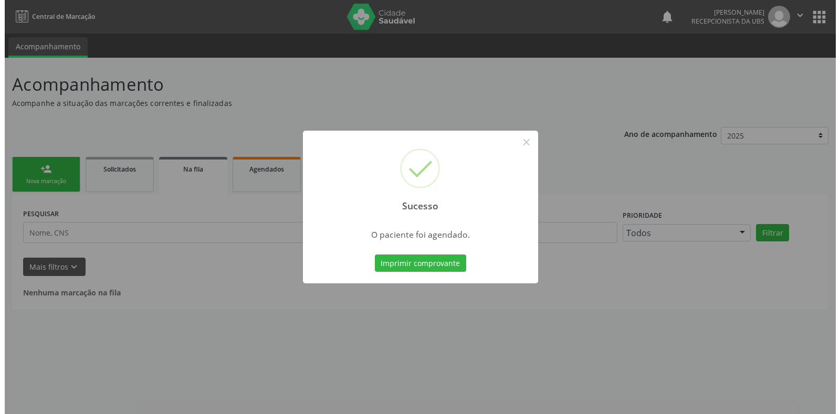
scroll to position [0, 0]
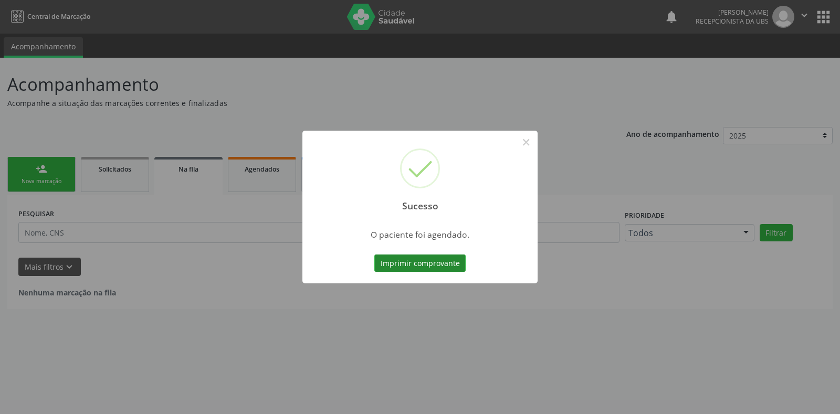
click at [434, 265] on button "Imprimir comprovante" at bounding box center [419, 264] width 91 height 18
